Goal: Transaction & Acquisition: Download file/media

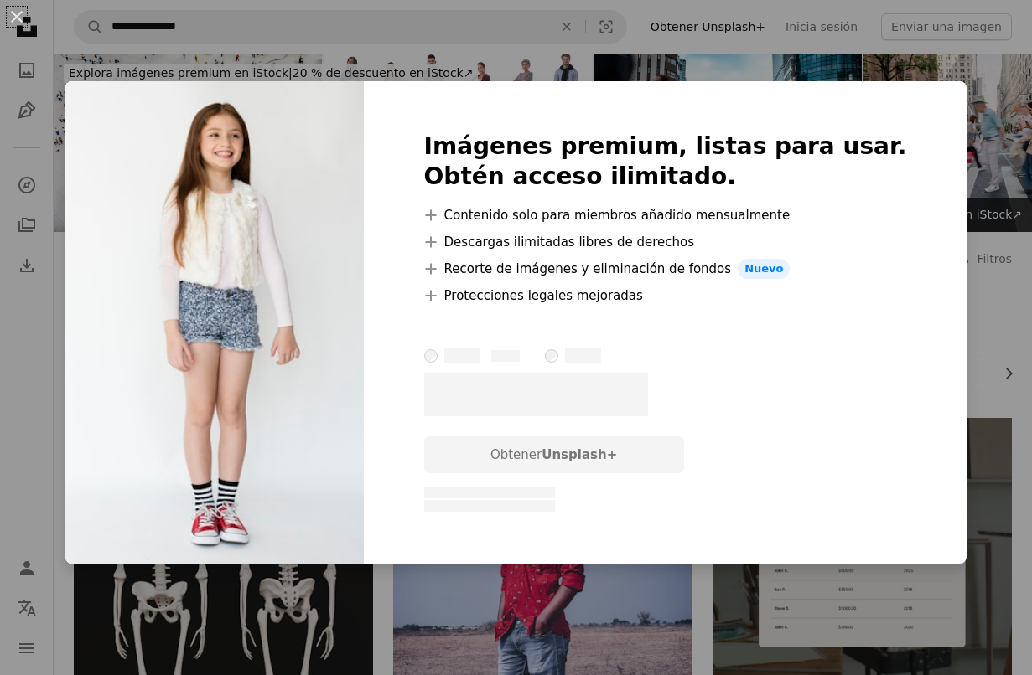
scroll to position [2225, 0]
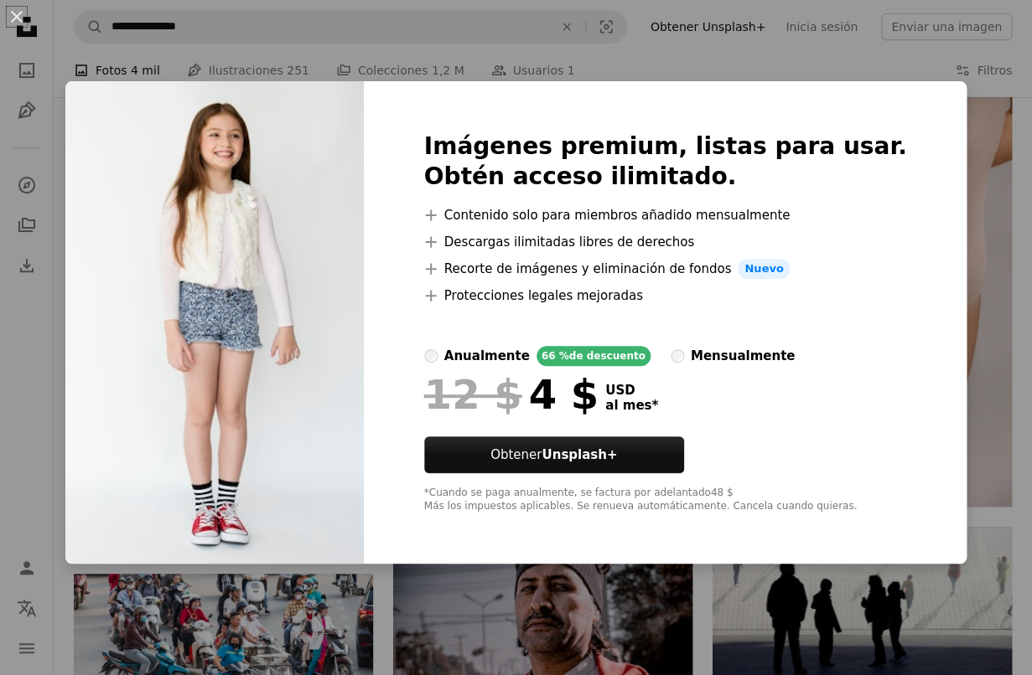
click at [81, 105] on div "An X shape Imágenes premium, listas para usar. Obtén acceso ilimitado. A plus s…" at bounding box center [516, 337] width 1032 height 675
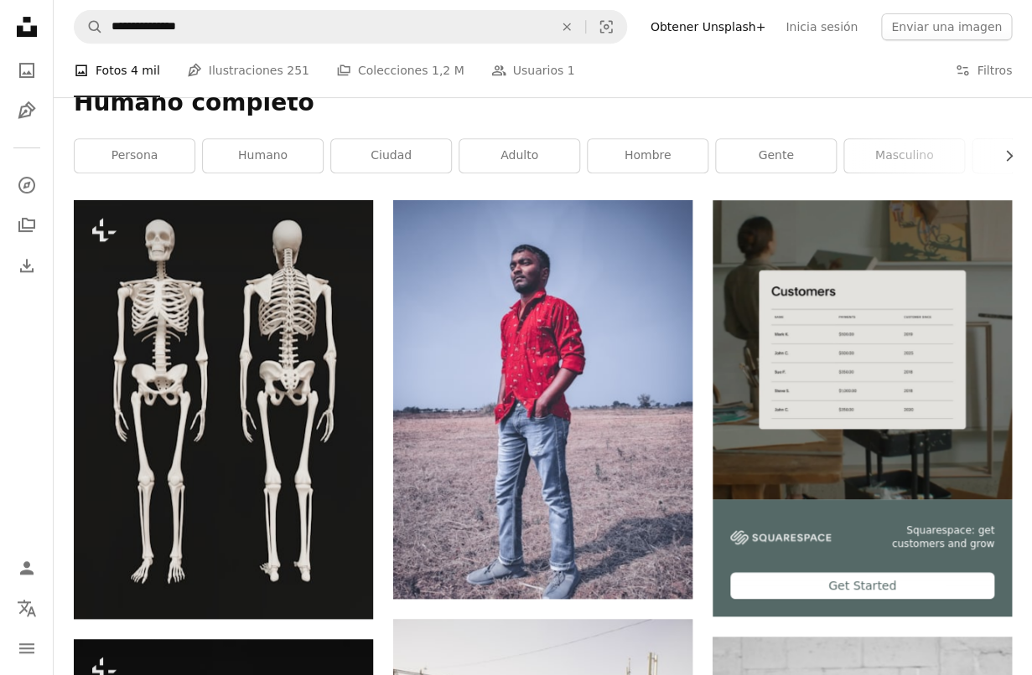
scroll to position [225, 0]
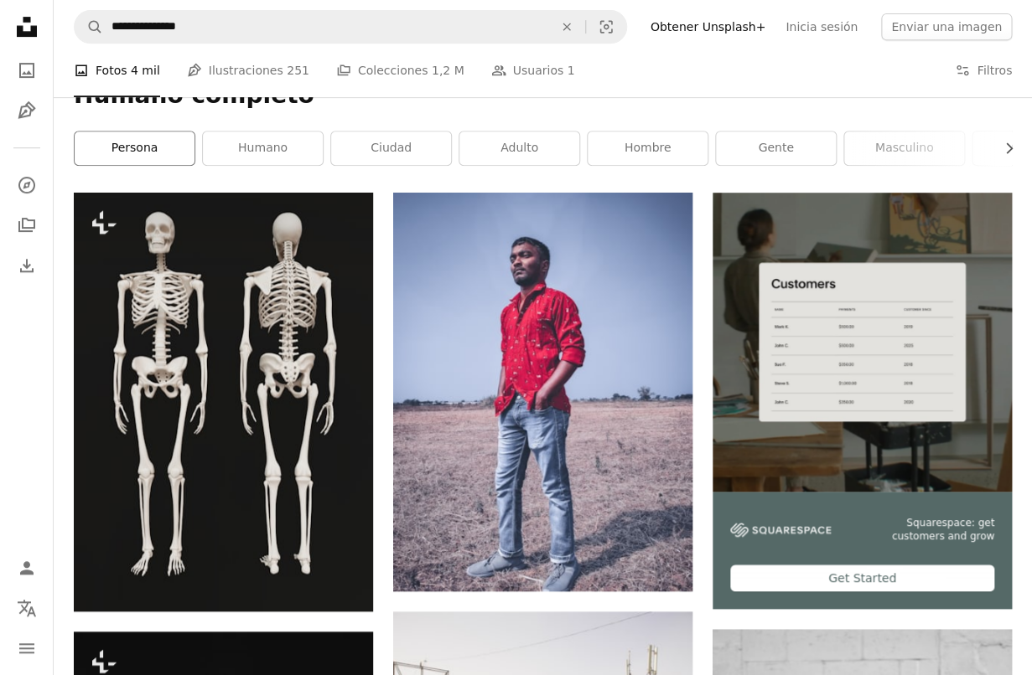
click at [173, 139] on link "persona" at bounding box center [135, 149] width 120 height 34
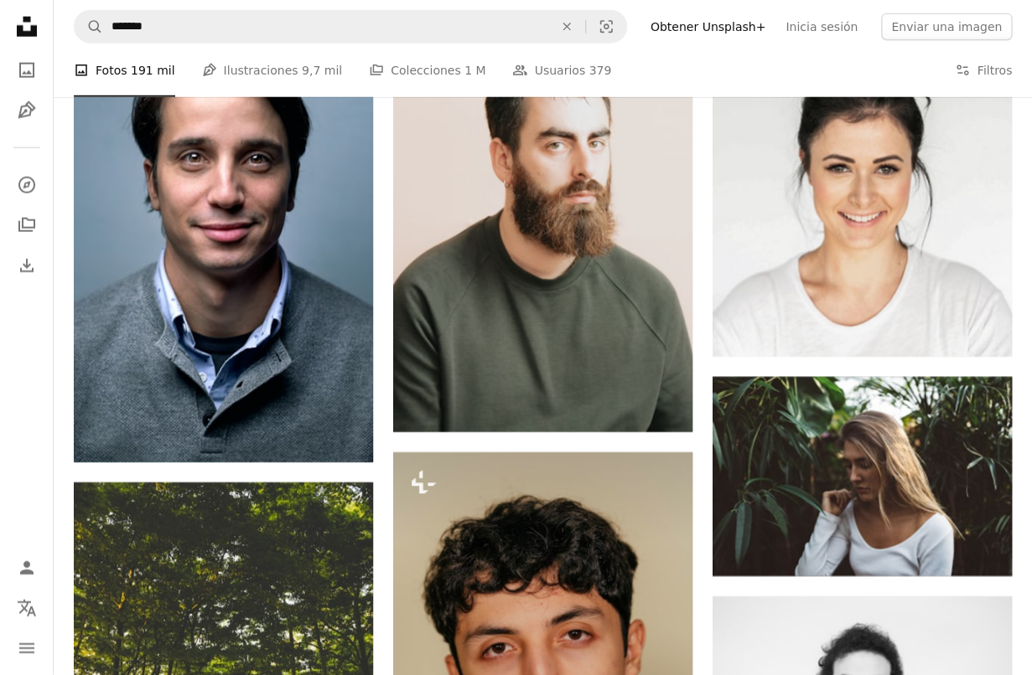
scroll to position [1341, 0]
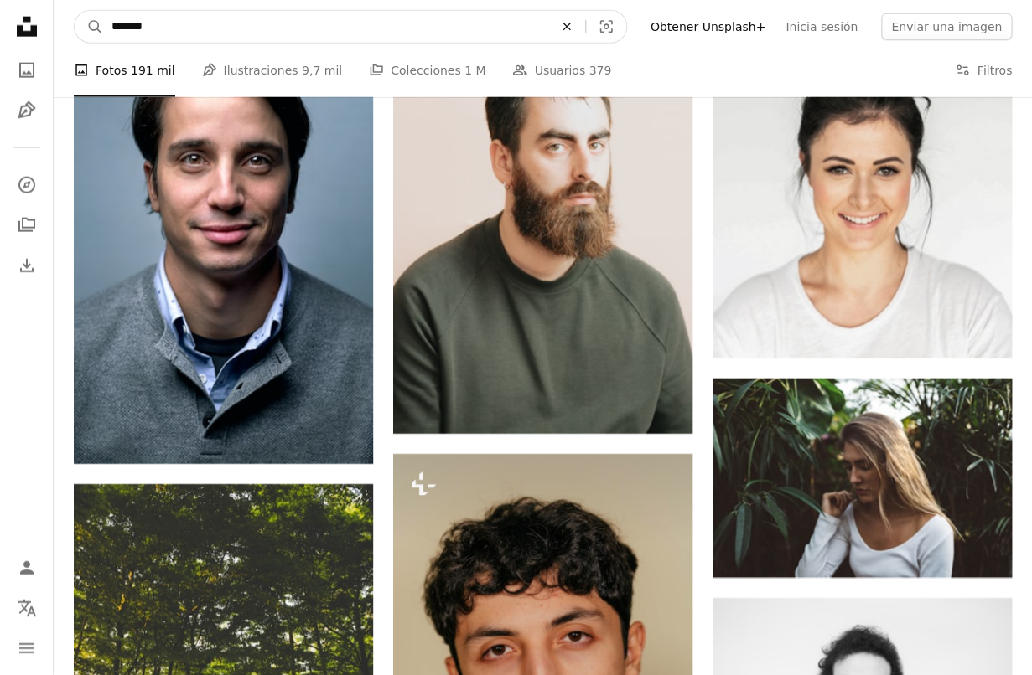
click at [585, 22] on icon "An X shape" at bounding box center [566, 26] width 37 height 13
type input "**********"
click button "A magnifying glass" at bounding box center [89, 27] width 28 height 32
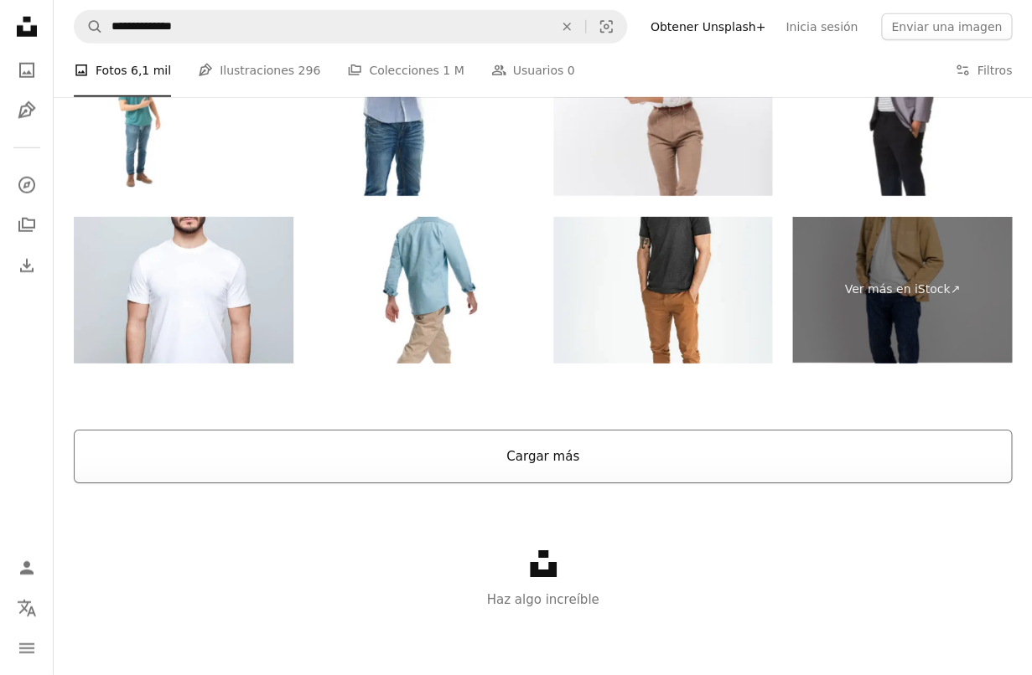
click at [675, 458] on button "Cargar más" at bounding box center [543, 457] width 938 height 54
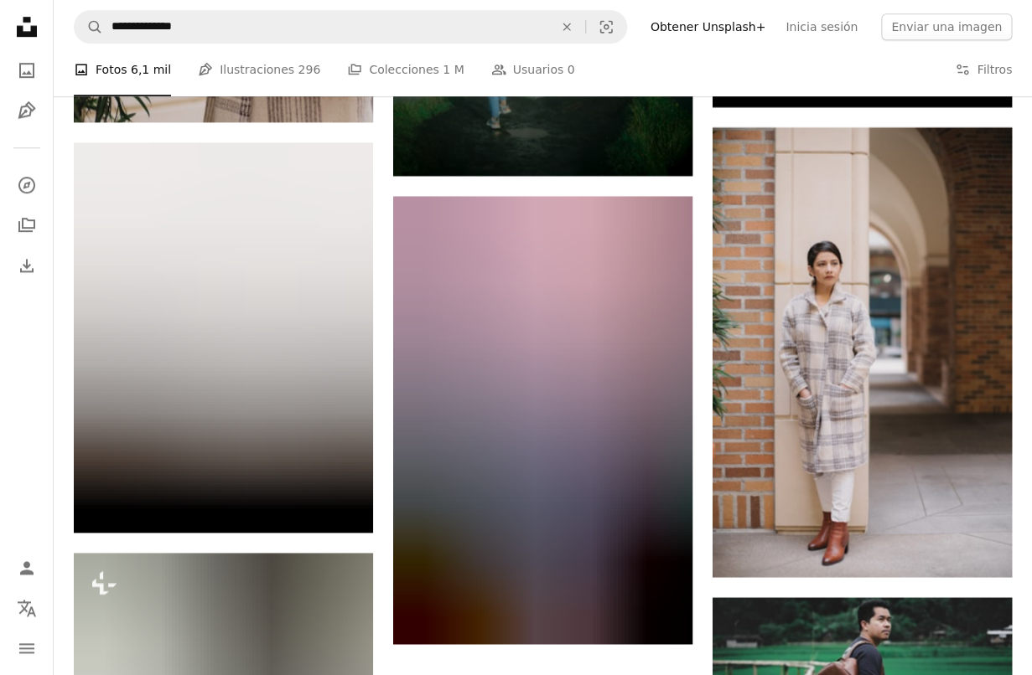
scroll to position [6551, 0]
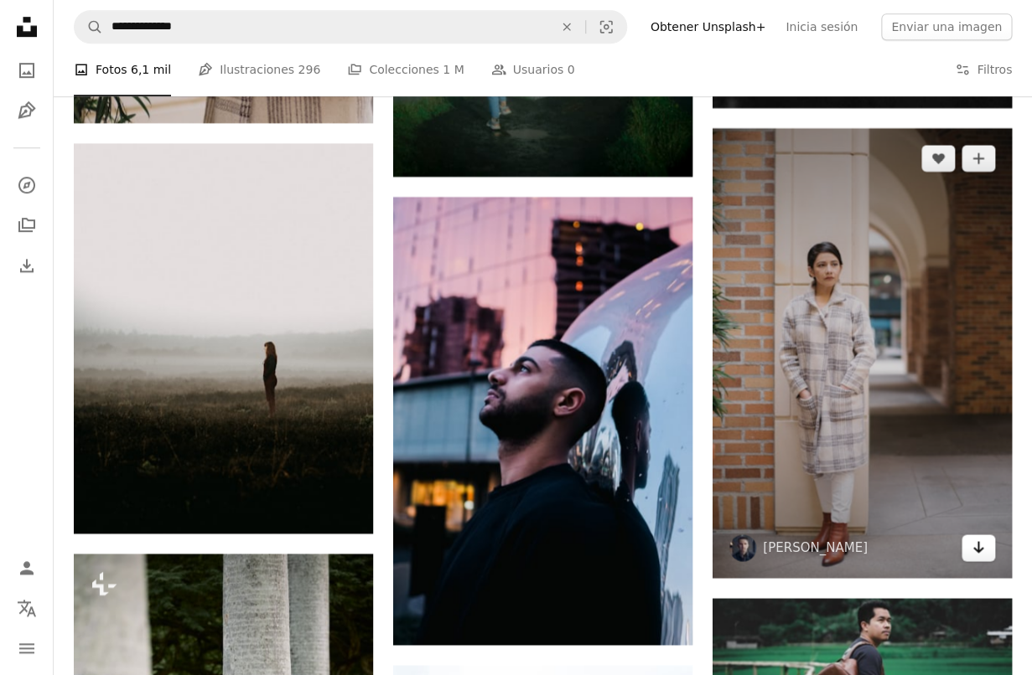
click at [975, 554] on icon "Arrow pointing down" at bounding box center [977, 547] width 13 height 20
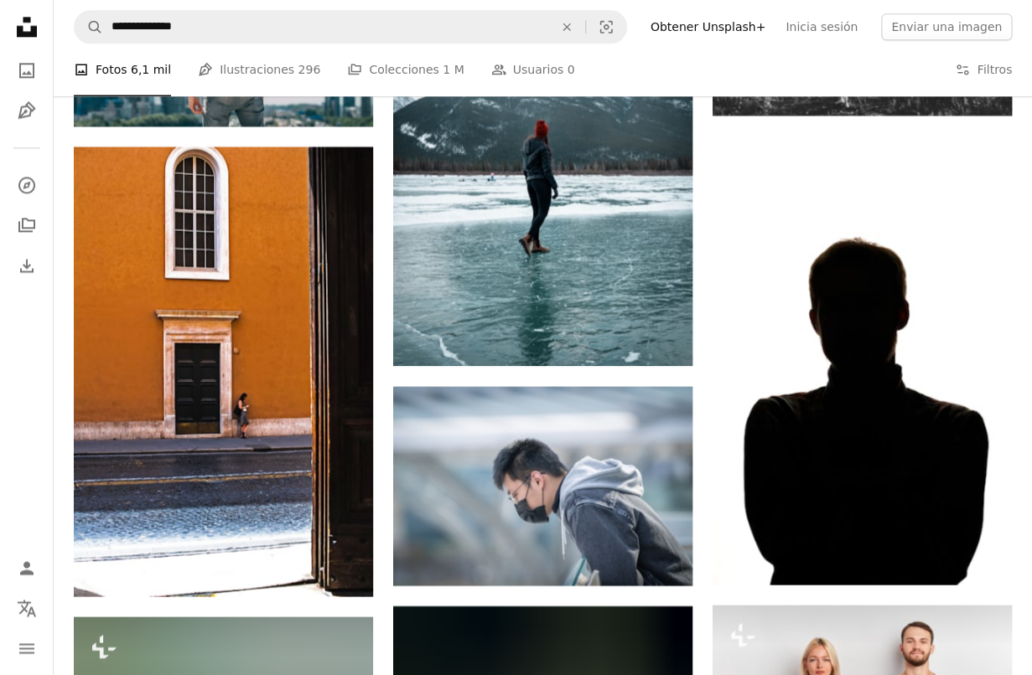
scroll to position [33680, 0]
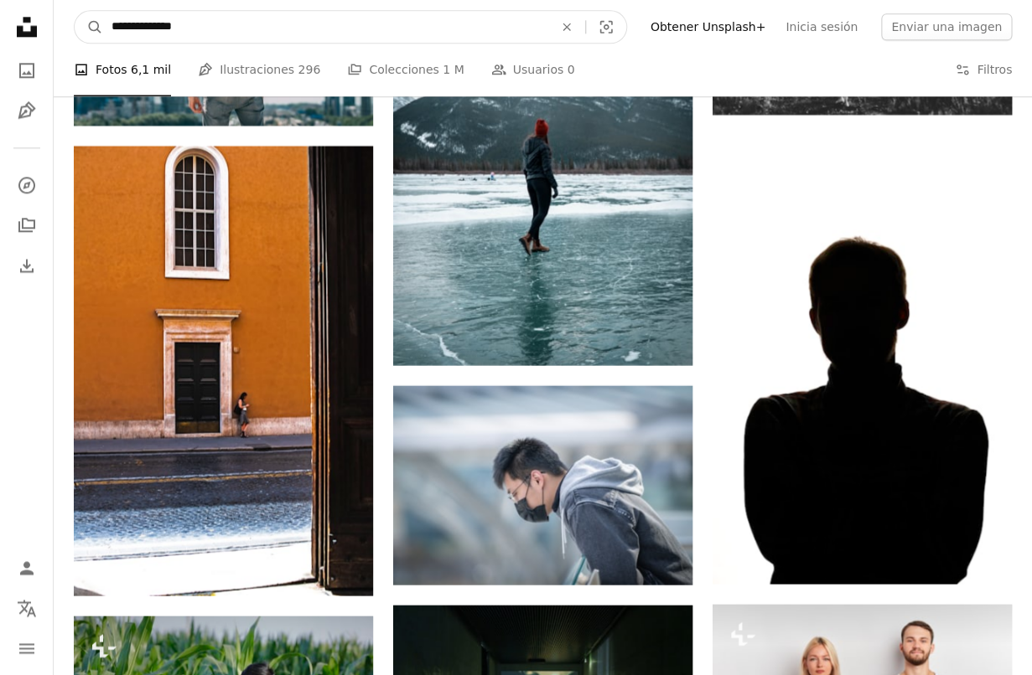
click at [250, 28] on input "**********" at bounding box center [325, 27] width 445 height 32
type input "**********"
click button "A magnifying glass" at bounding box center [89, 27] width 28 height 32
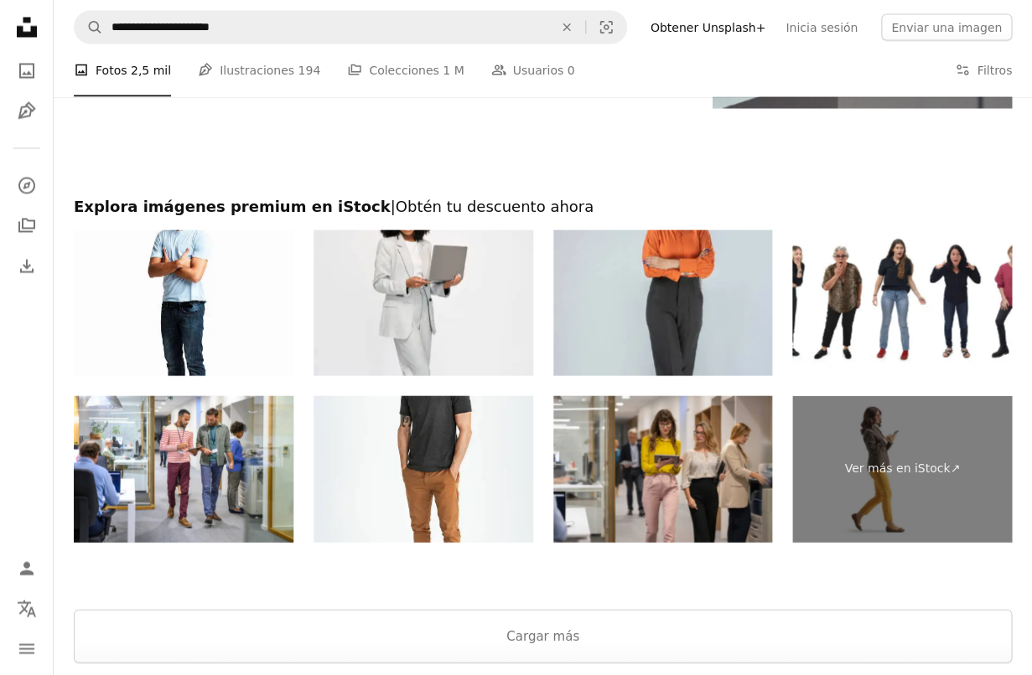
scroll to position [3269, 0]
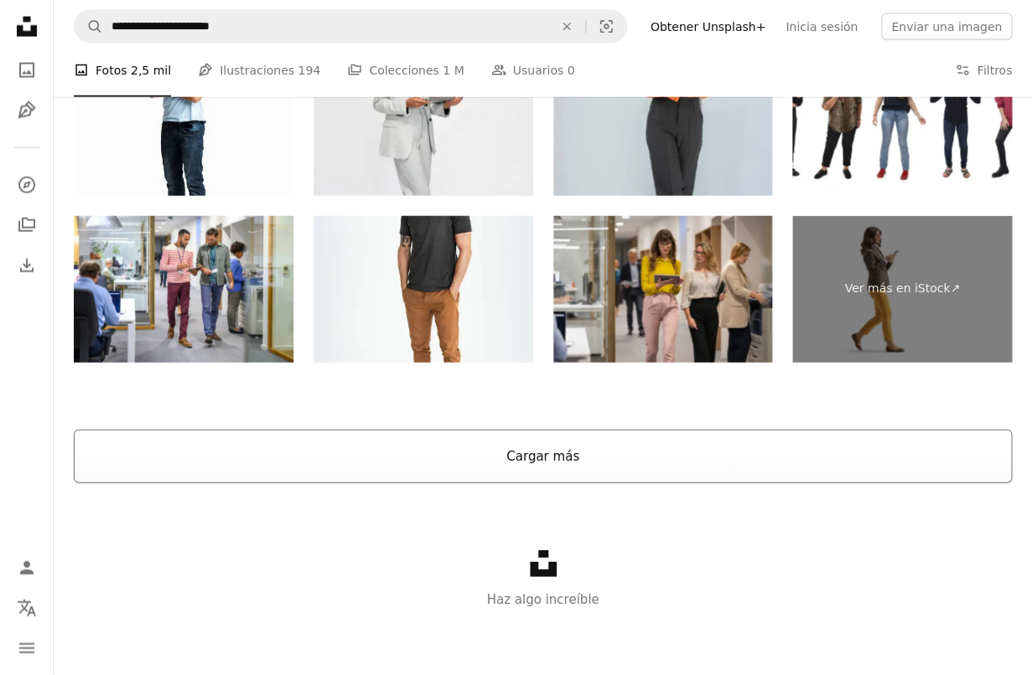
click at [432, 458] on button "Cargar más" at bounding box center [543, 457] width 938 height 54
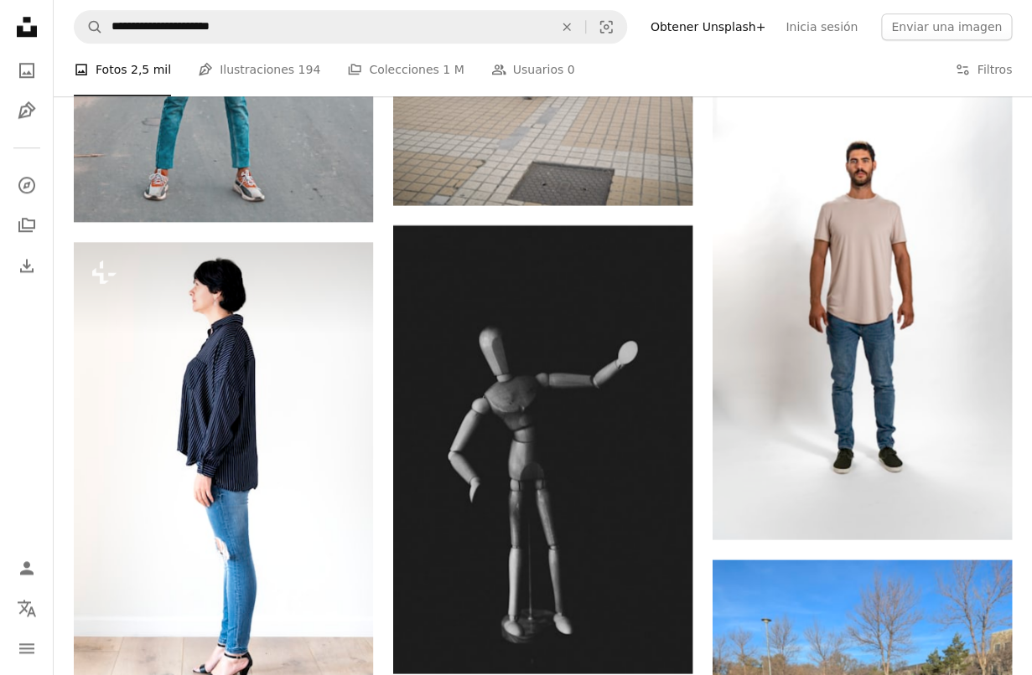
scroll to position [4648, 0]
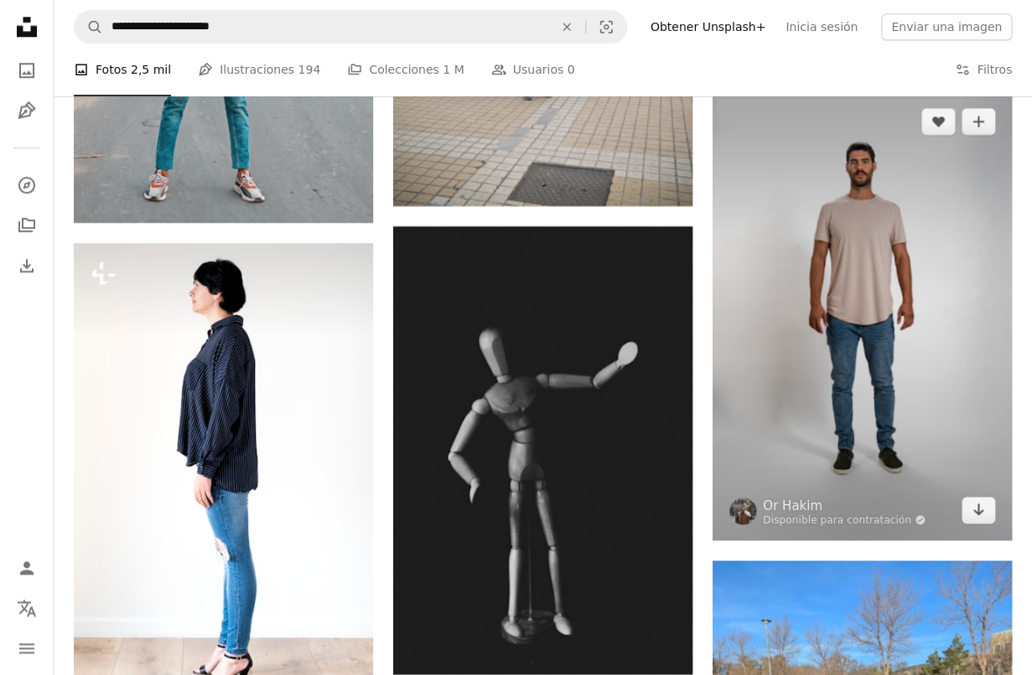
click at [899, 340] on img at bounding box center [861, 315] width 299 height 449
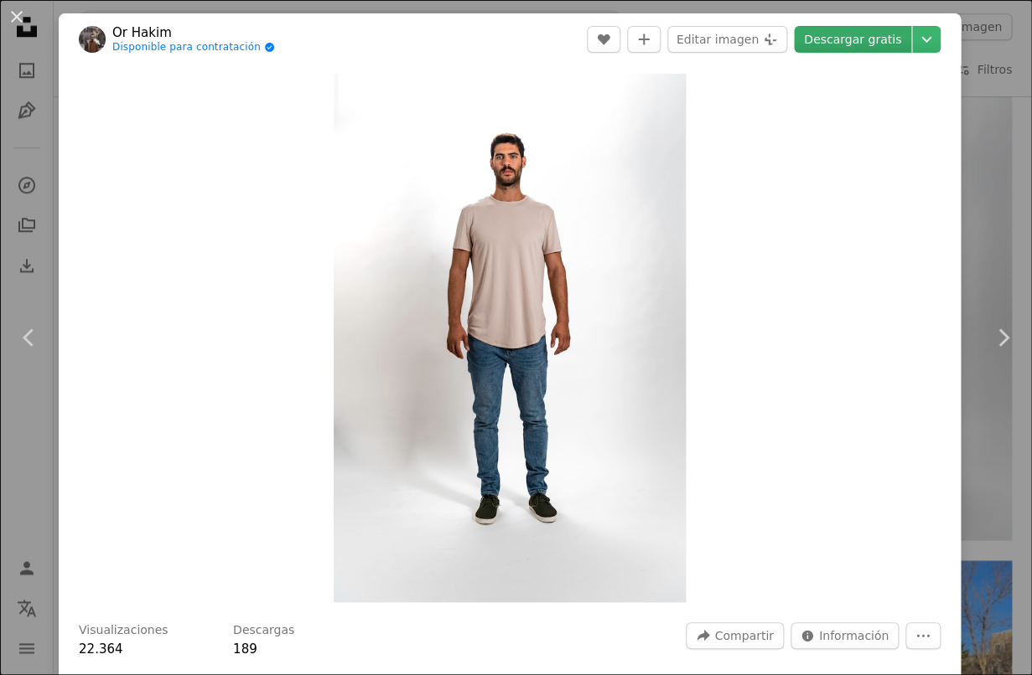
click at [838, 44] on link "Descargar gratis" at bounding box center [852, 39] width 117 height 27
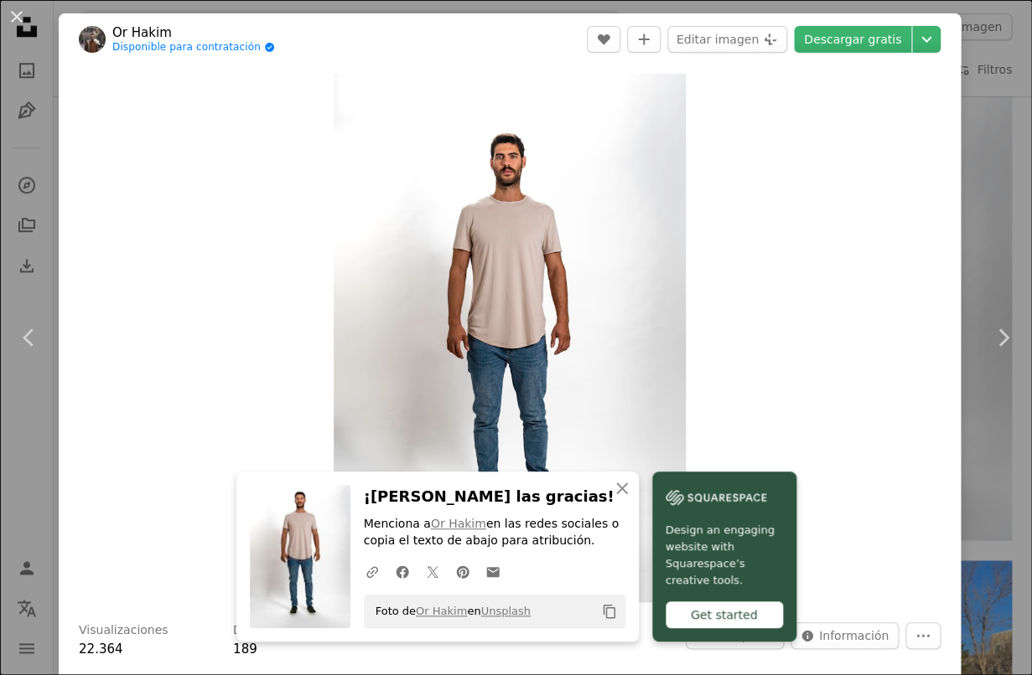
click at [995, 215] on div "An X shape Chevron left Chevron right An X shape Cerrar ¡[PERSON_NAME] las grac…" at bounding box center [516, 337] width 1032 height 675
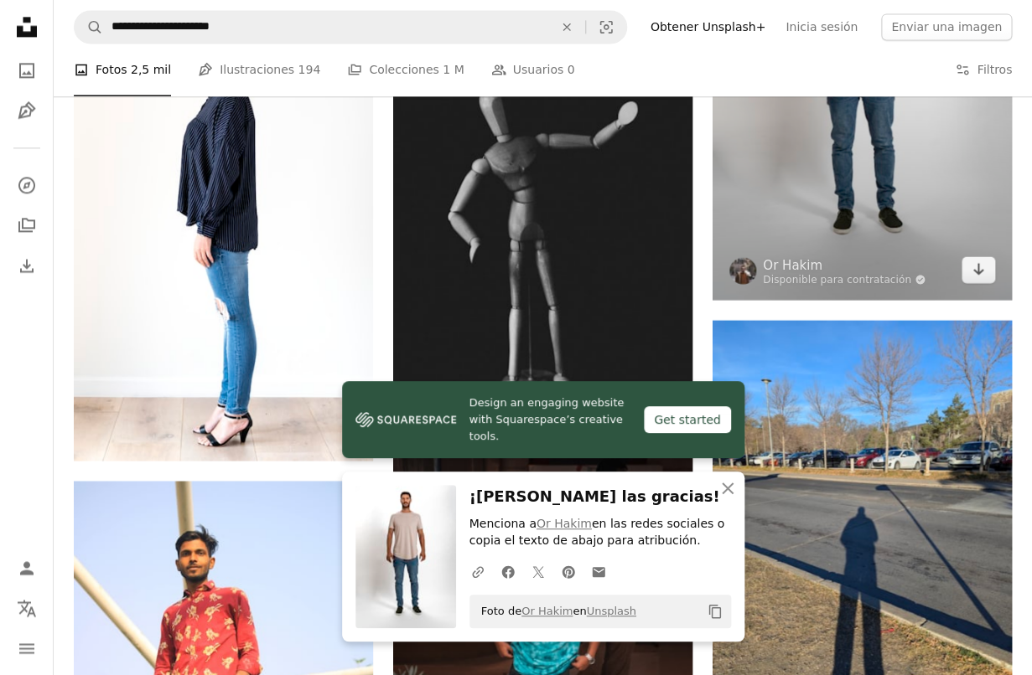
scroll to position [4893, 0]
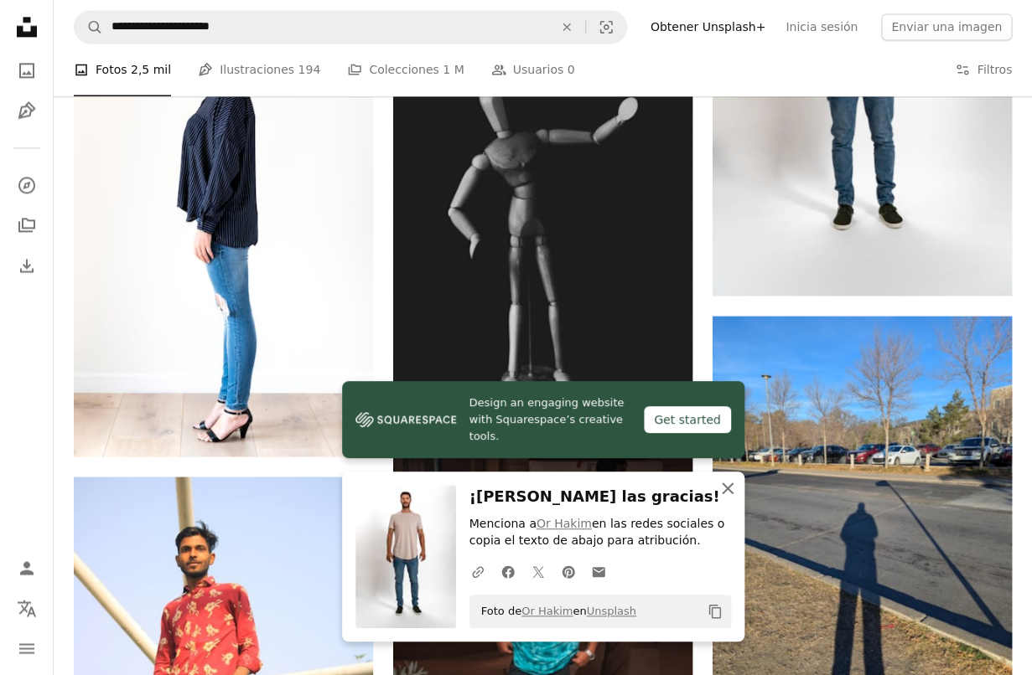
click at [729, 488] on icon "An X shape" at bounding box center [727, 488] width 20 height 20
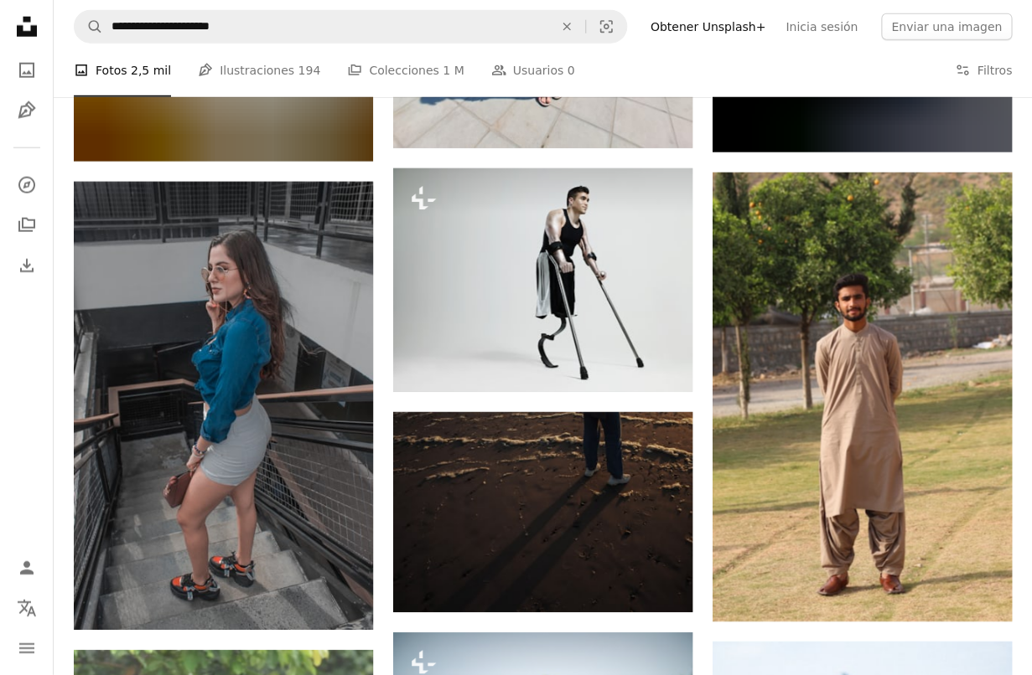
scroll to position [9665, 0]
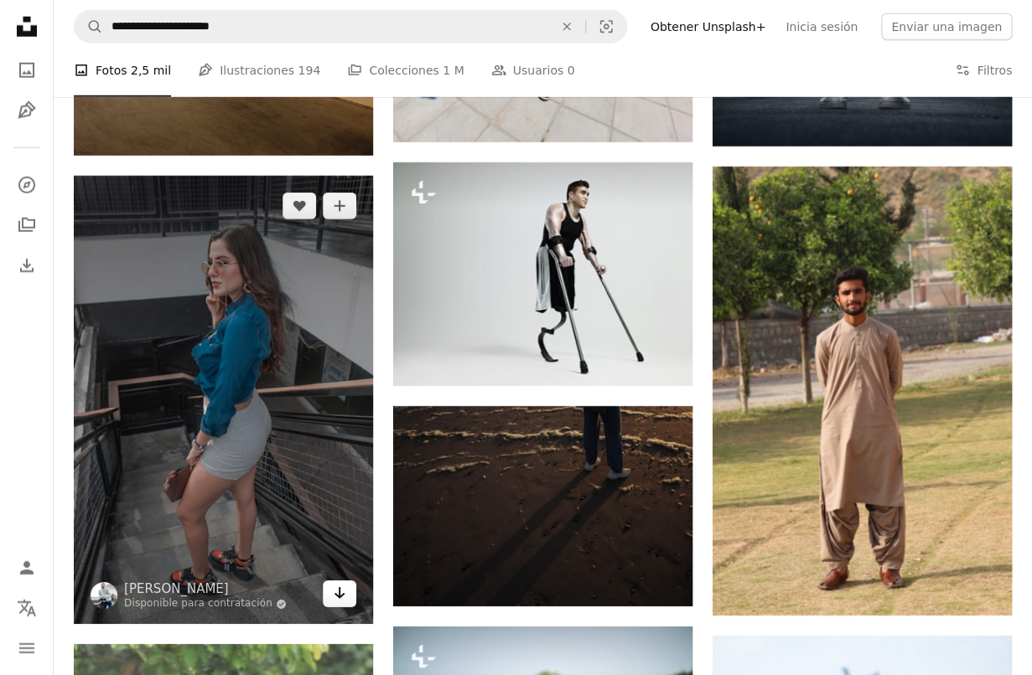
click at [337, 592] on icon "Descargar" at bounding box center [339, 593] width 11 height 12
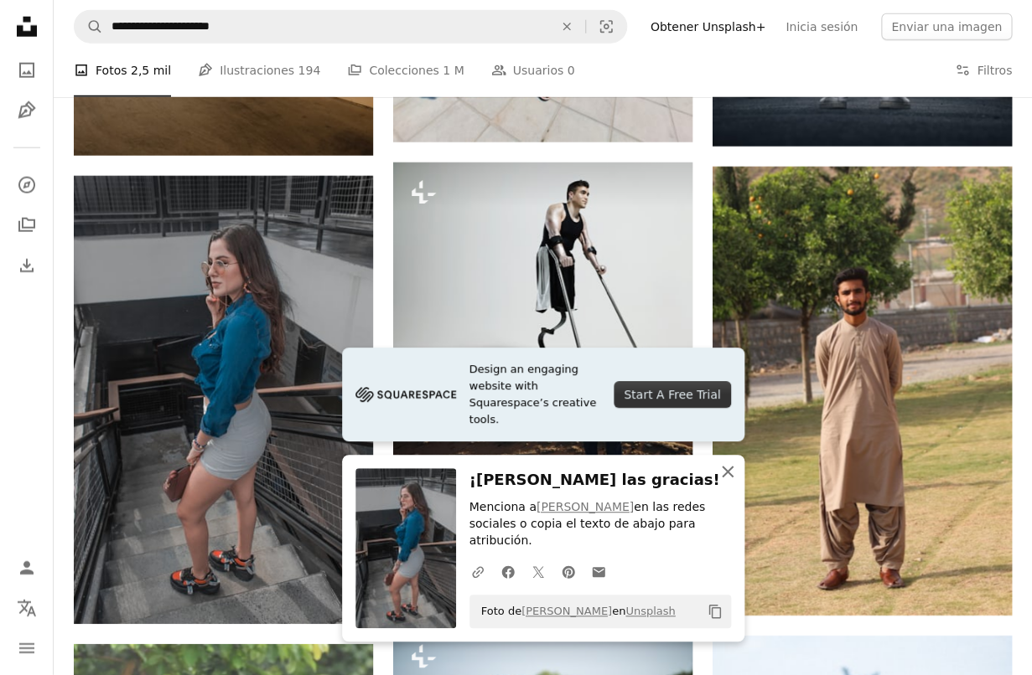
click at [722, 482] on icon "An X shape" at bounding box center [727, 472] width 20 height 20
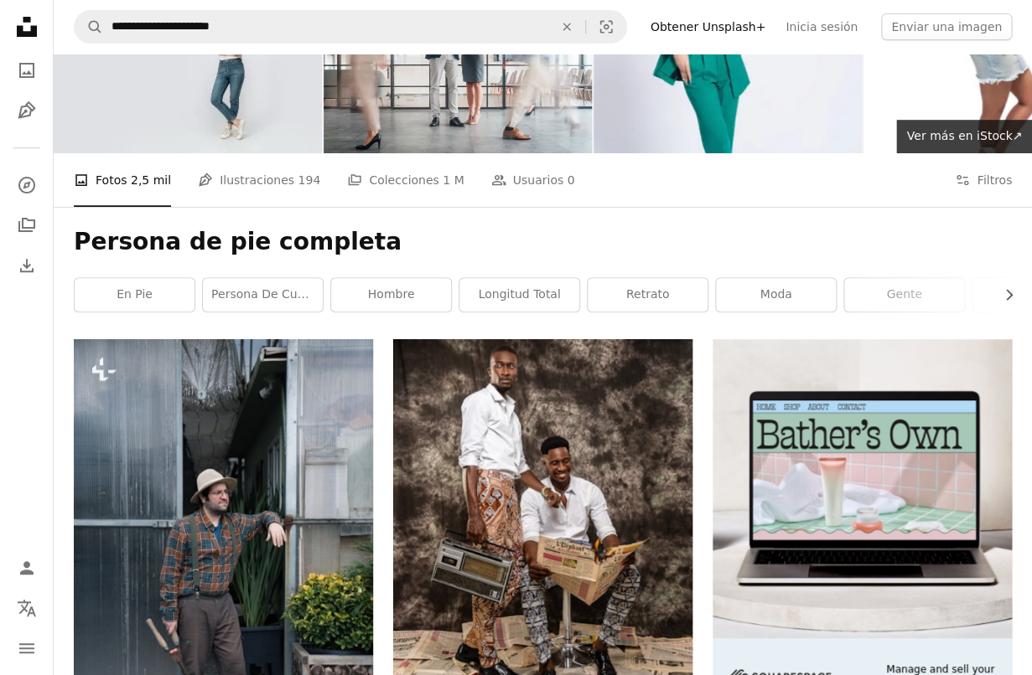
scroll to position [98, 0]
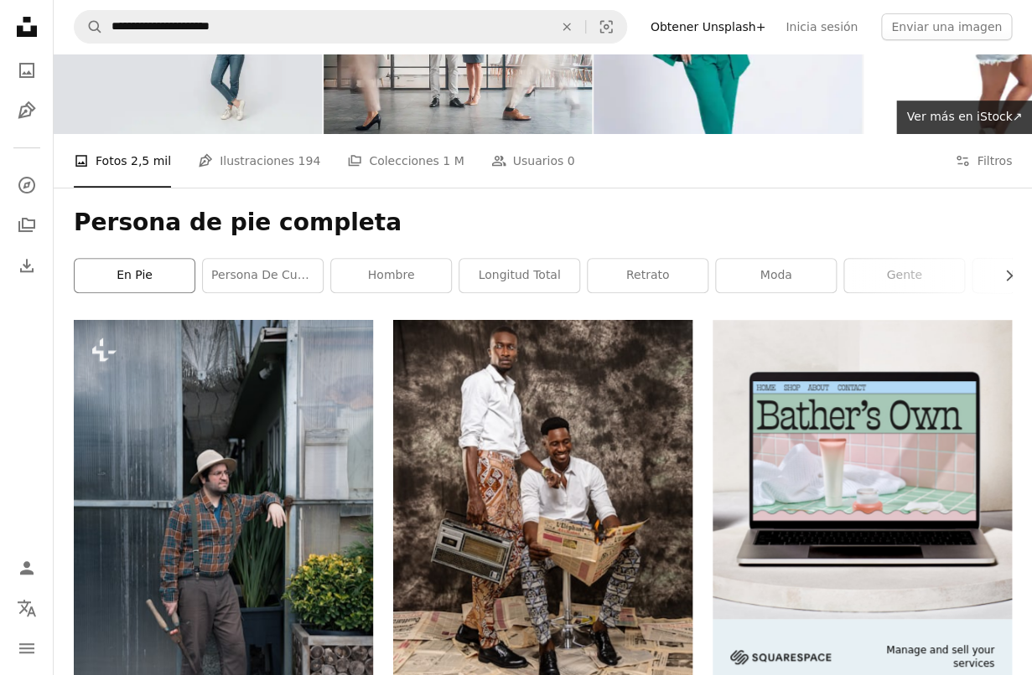
click at [174, 274] on link "En pie" at bounding box center [135, 276] width 120 height 34
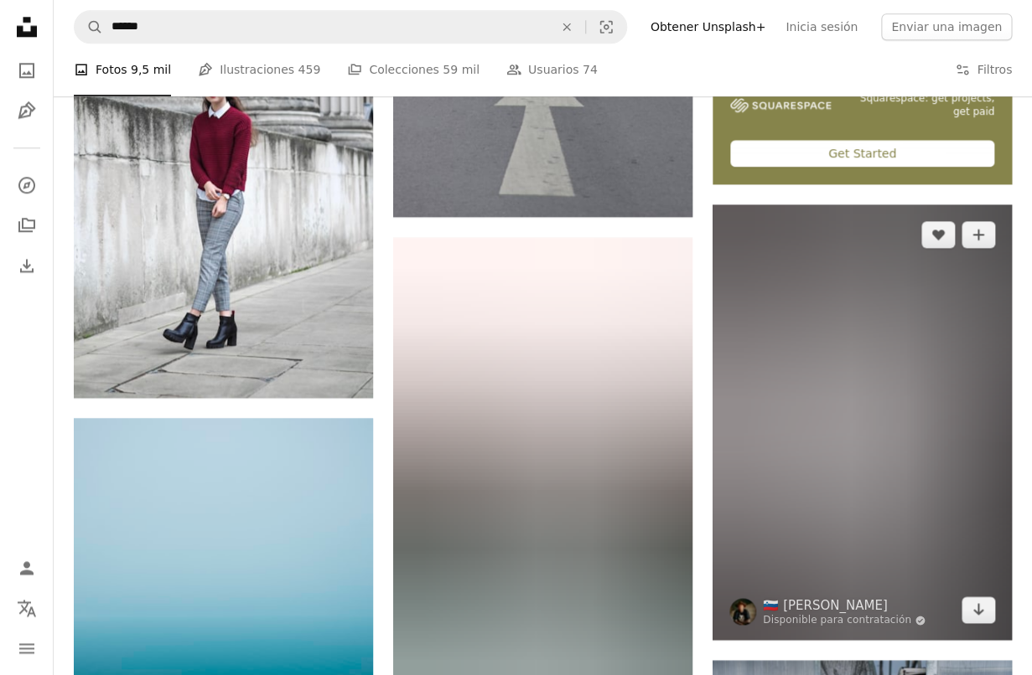
scroll to position [668, 0]
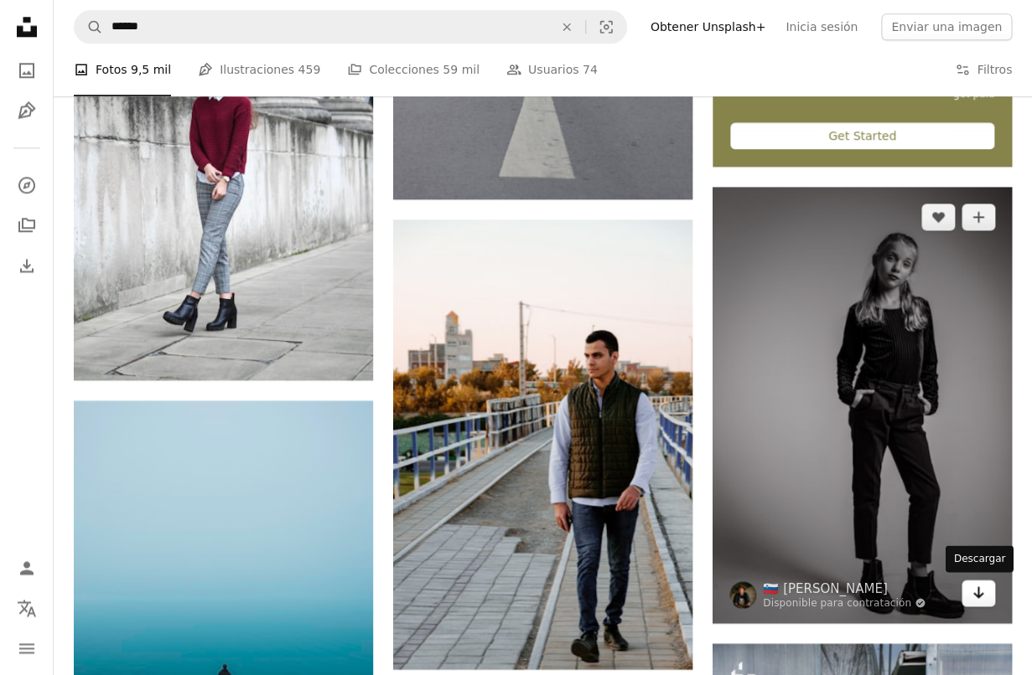
click at [973, 593] on icon "Arrow pointing down" at bounding box center [977, 592] width 13 height 20
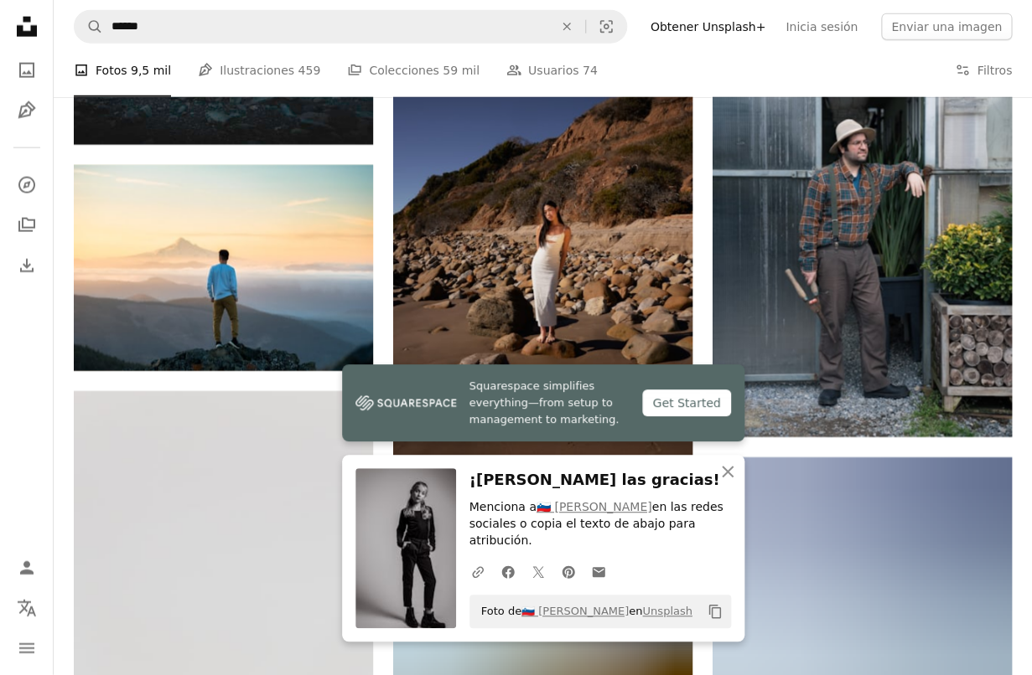
scroll to position [1323, 0]
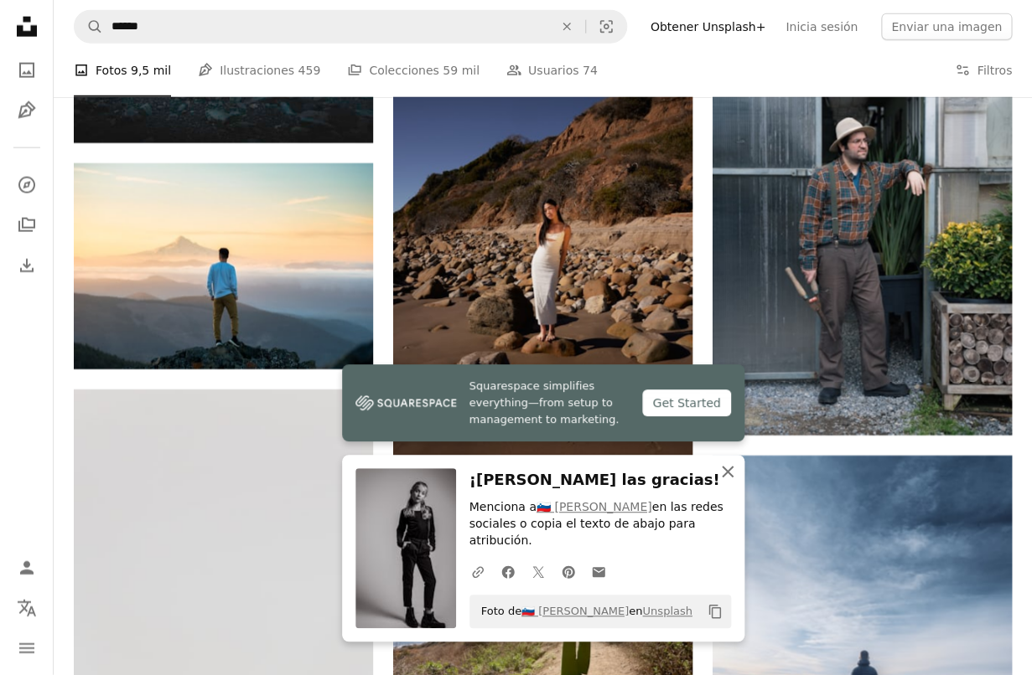
click at [727, 478] on icon "button" at bounding box center [727, 472] width 12 height 12
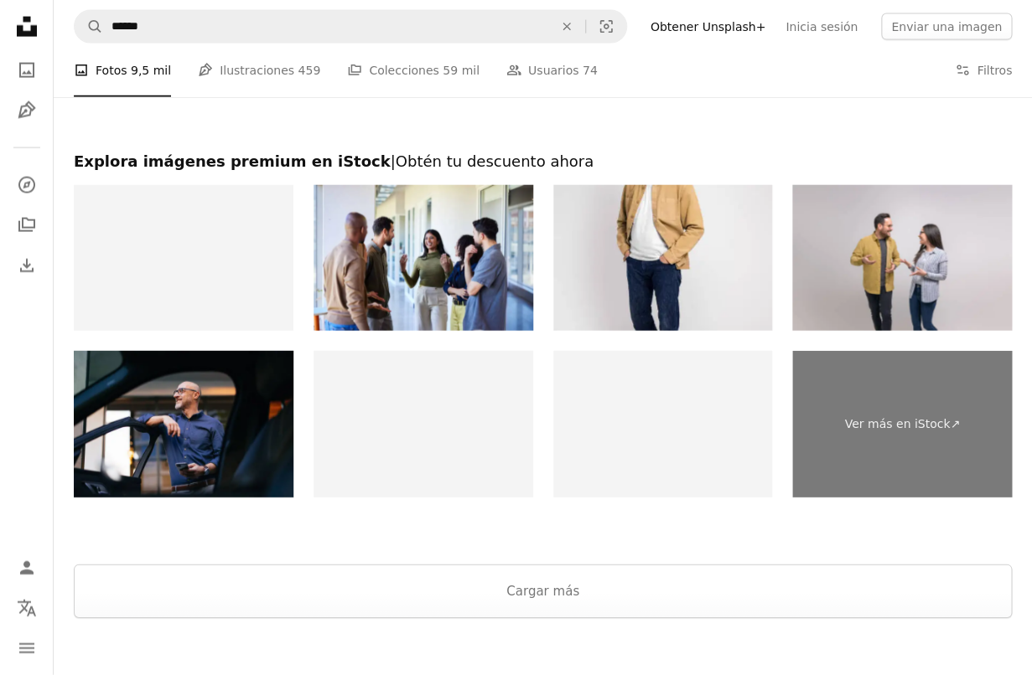
scroll to position [3312, 0]
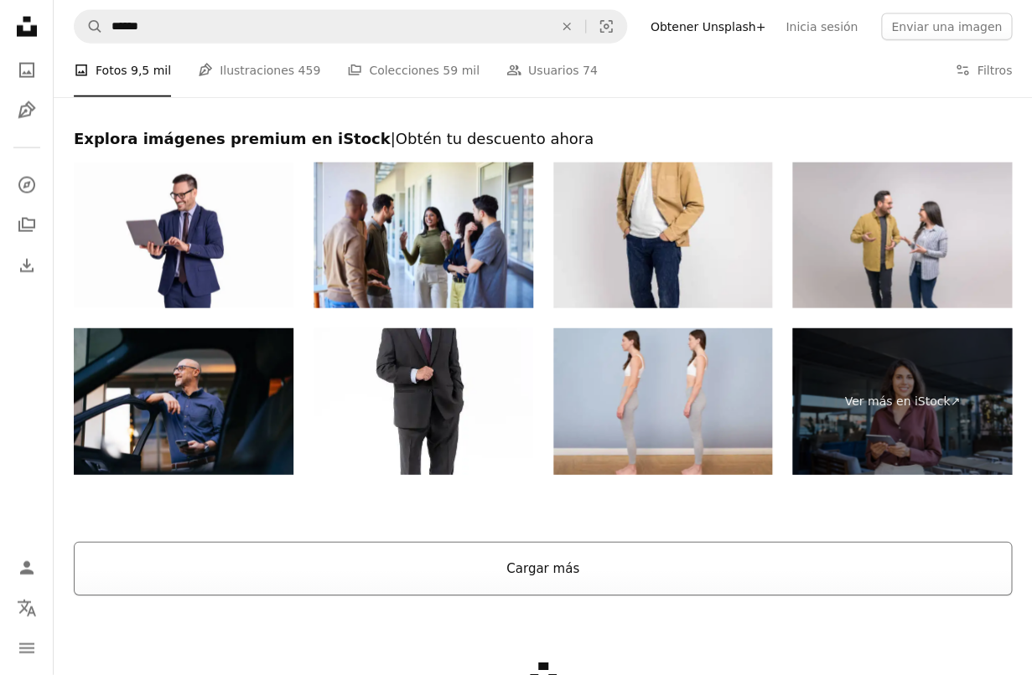
click at [647, 563] on button "Cargar más" at bounding box center [543, 569] width 938 height 54
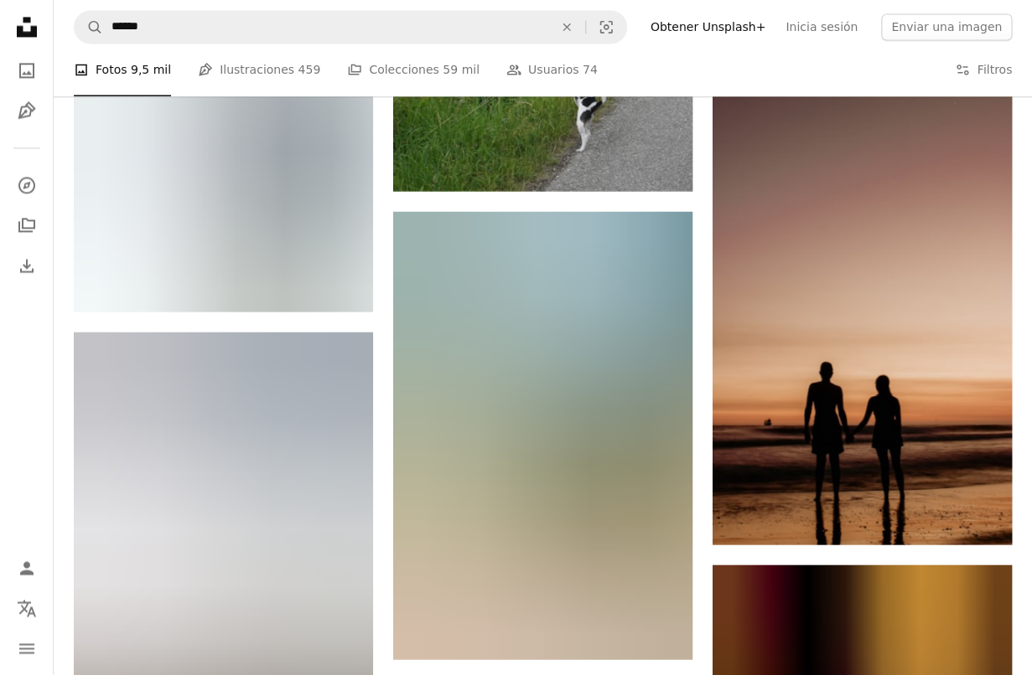
scroll to position [13297, 0]
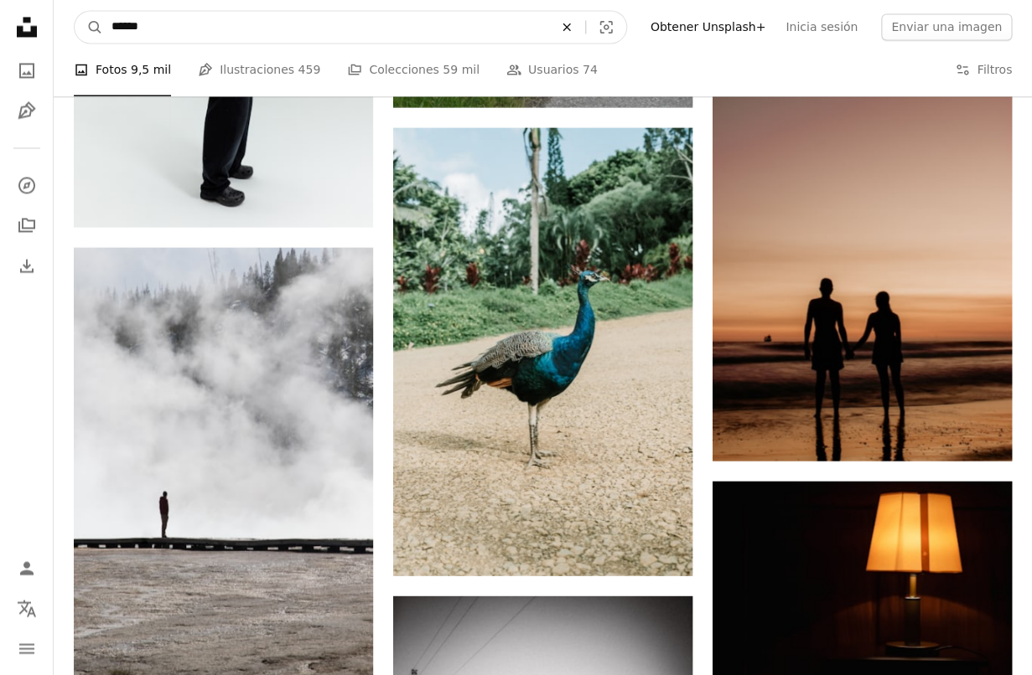
click at [585, 27] on icon "An X shape" at bounding box center [566, 26] width 37 height 13
type input "**********"
click button "A magnifying glass" at bounding box center [89, 27] width 28 height 32
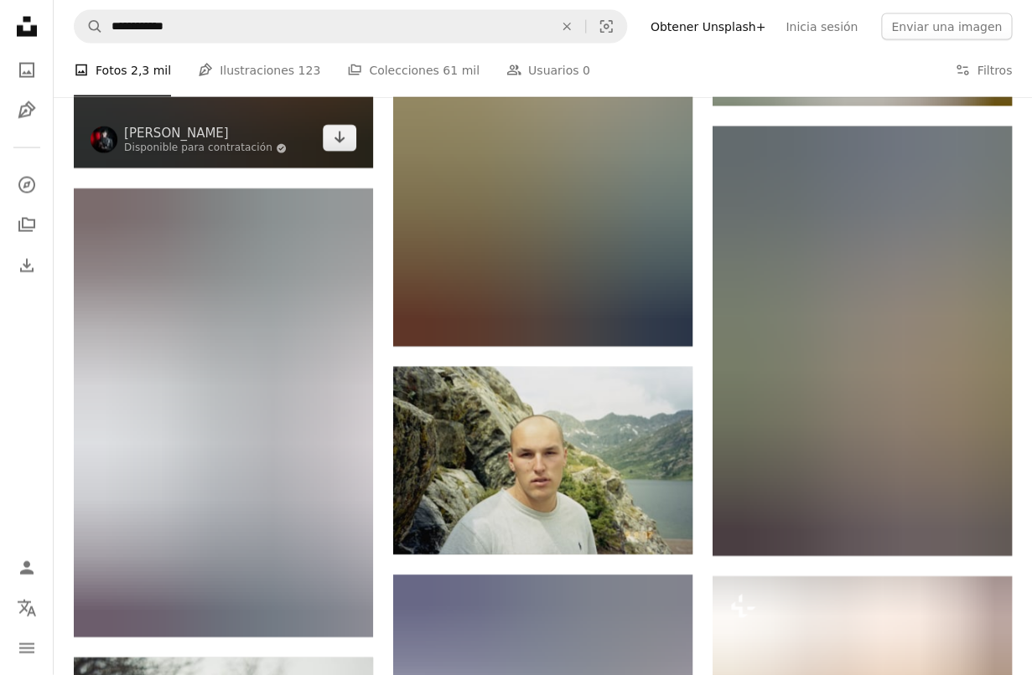
scroll to position [1166, 0]
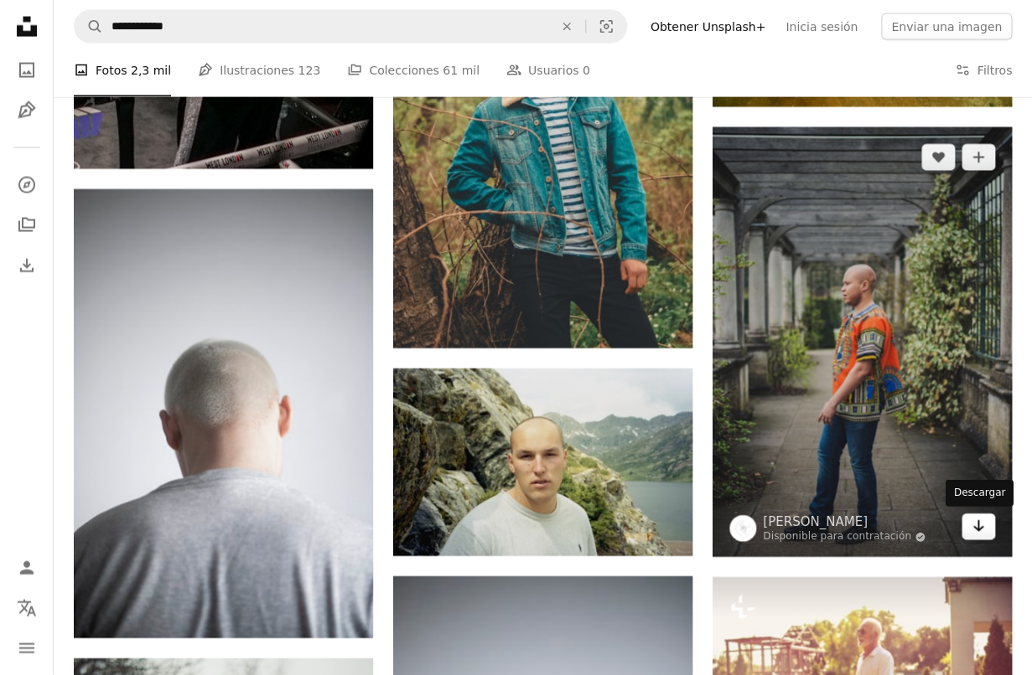
click at [975, 527] on icon "Arrow pointing down" at bounding box center [977, 526] width 13 height 20
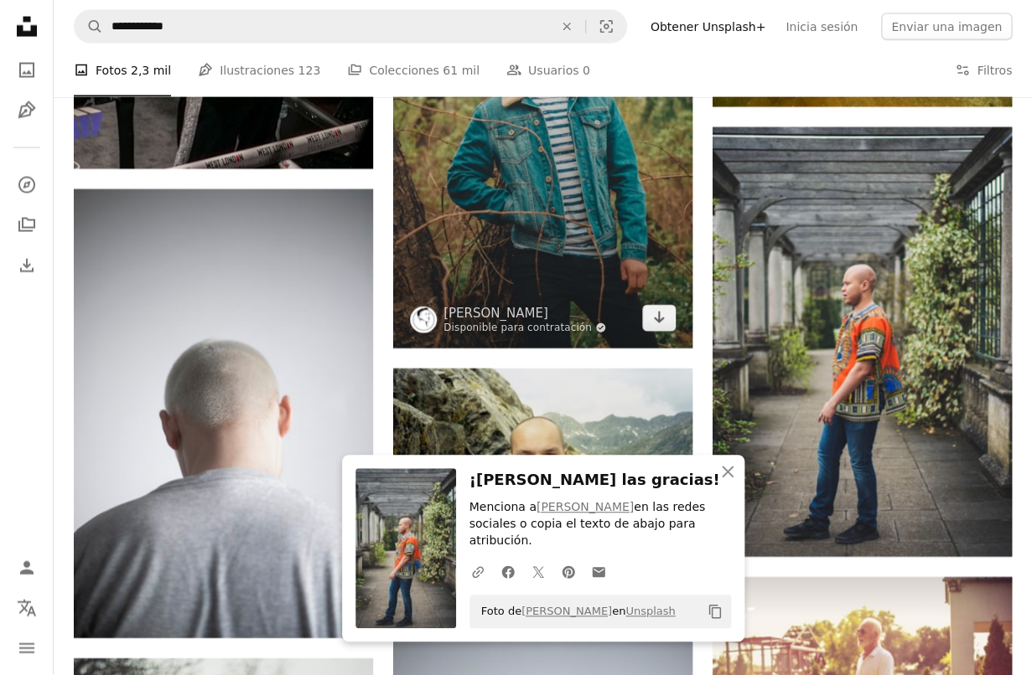
click at [494, 322] on link "Disponible para contratación A checkmark inside of a circle" at bounding box center [524, 328] width 163 height 13
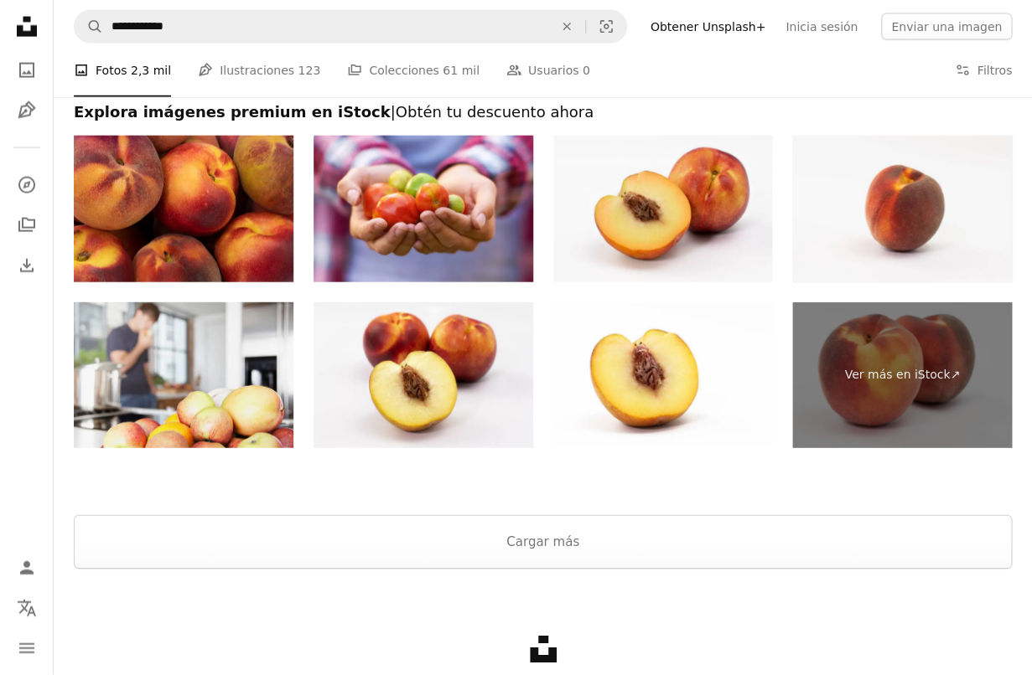
scroll to position [3390, 0]
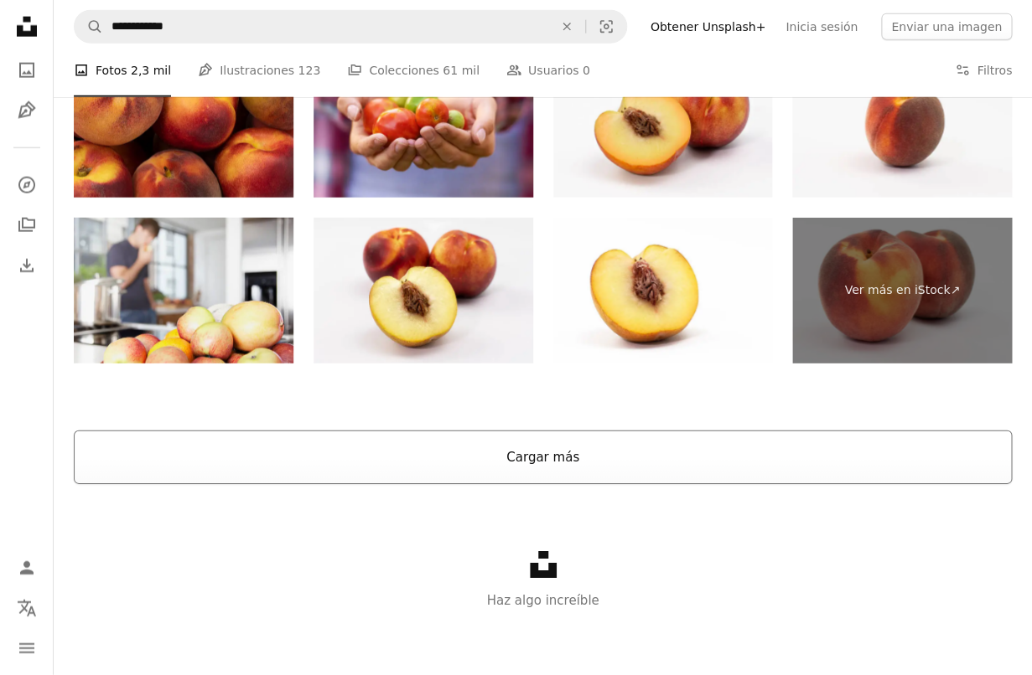
click at [569, 473] on button "Cargar más" at bounding box center [543, 458] width 938 height 54
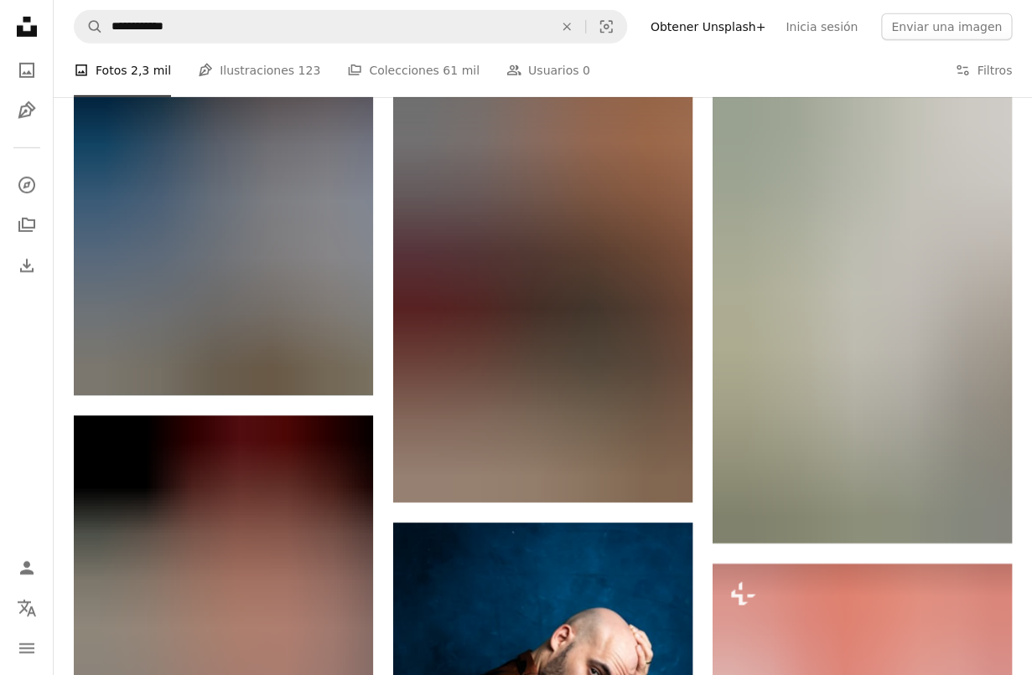
scroll to position [7881, 0]
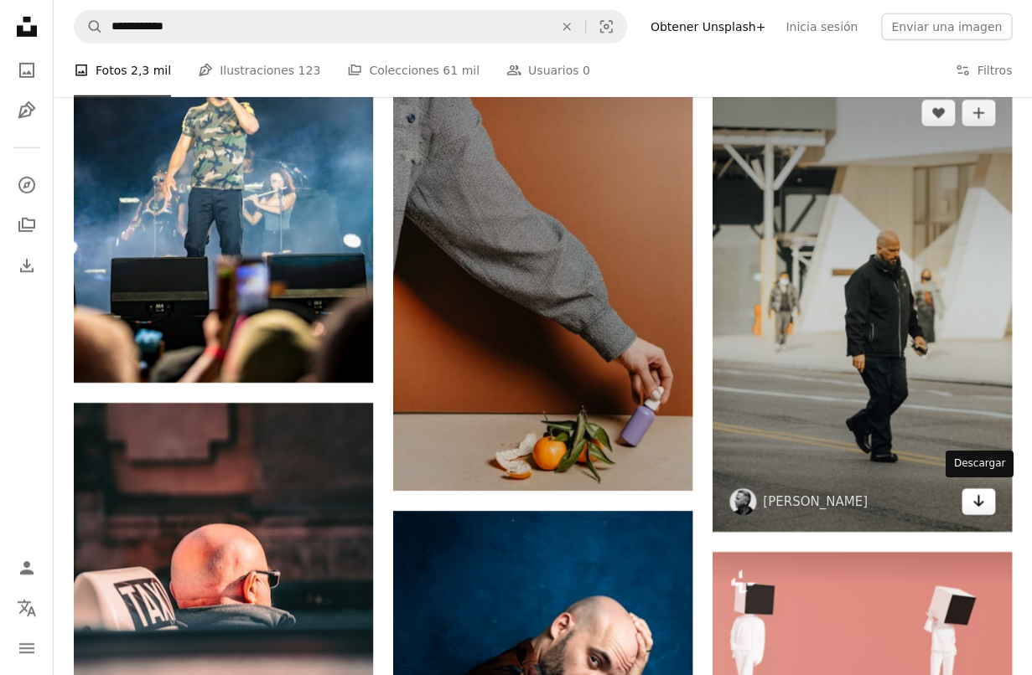
click at [977, 500] on icon "Descargar" at bounding box center [978, 501] width 11 height 12
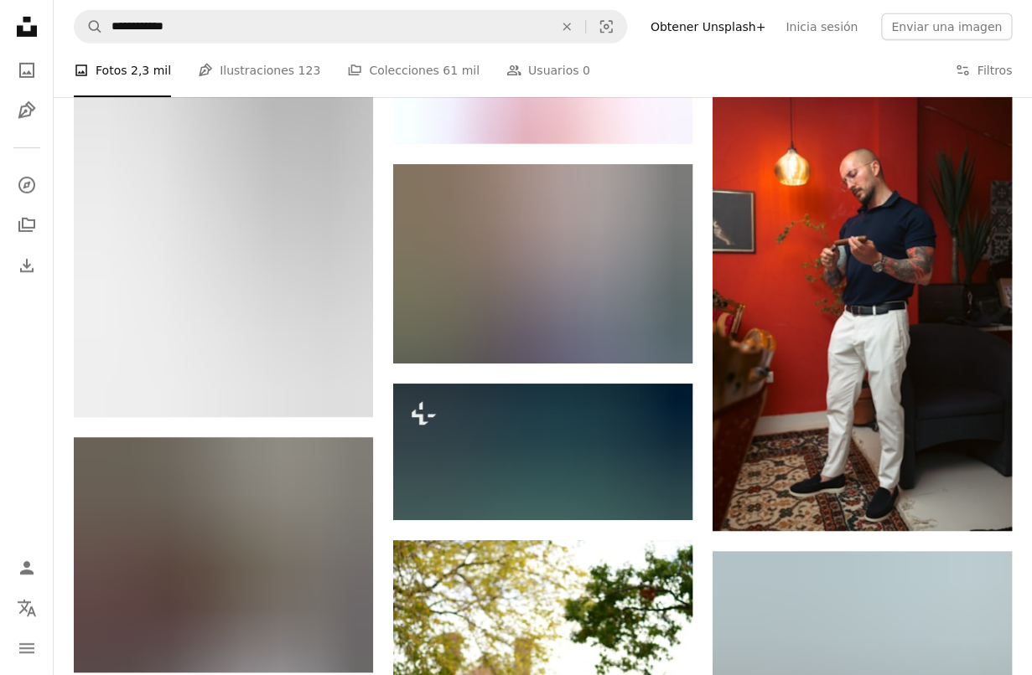
scroll to position [18241, 0]
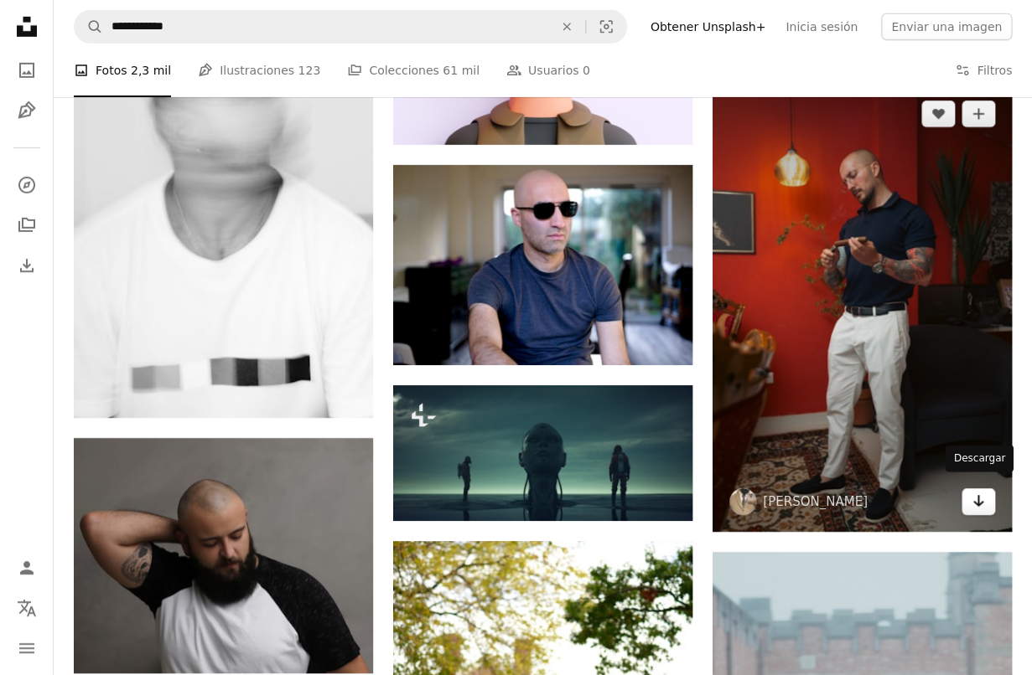
click at [980, 500] on icon "Arrow pointing down" at bounding box center [977, 501] width 13 height 20
